Goal: Task Accomplishment & Management: Use online tool/utility

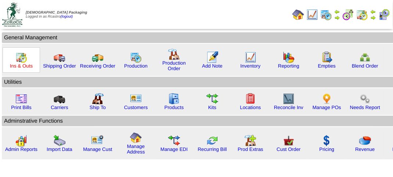
click at [22, 63] on link "Ins & Outs" at bounding box center [21, 66] width 23 height 6
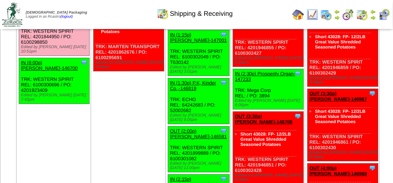
scroll to position [846, 0]
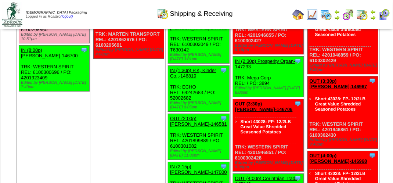
click at [77, 10] on link "OUT (8:00p) [PERSON_NAME]-145956" at bounding box center [49, 4] width 57 height 11
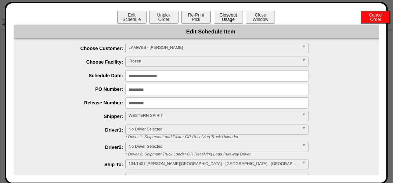
click at [221, 19] on button "Closeout Usage" at bounding box center [228, 17] width 29 height 13
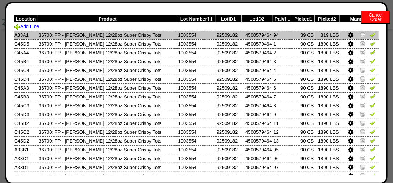
scroll to position [0, 0]
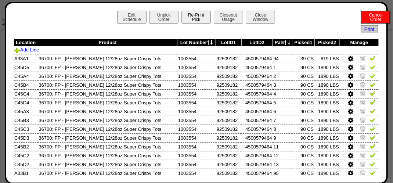
click at [197, 20] on button "Re-Print Pick" at bounding box center [196, 17] width 29 height 13
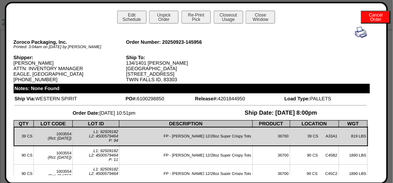
scroll to position [956, 0]
click at [355, 35] on img at bounding box center [361, 32] width 12 height 12
